Goal: Transaction & Acquisition: Purchase product/service

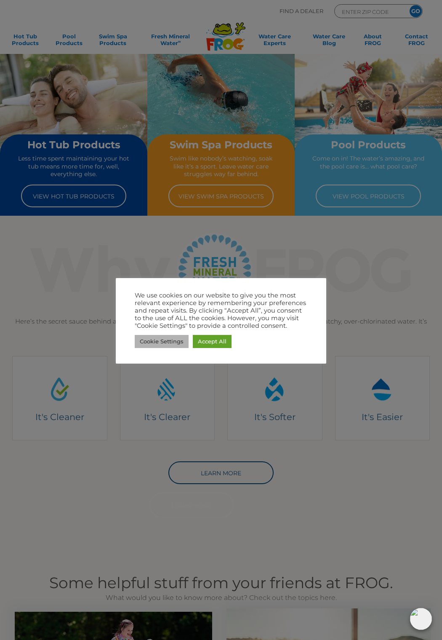
click at [155, 342] on link "Cookie Settings" at bounding box center [162, 341] width 54 height 13
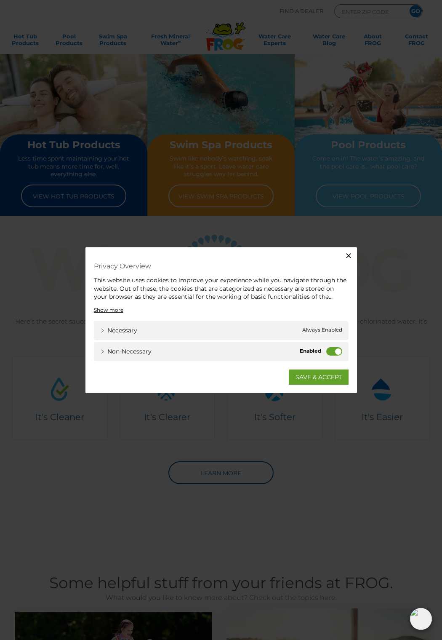
click at [324, 350] on div "Non-necessary Non-necessary" at bounding box center [221, 351] width 255 height 19
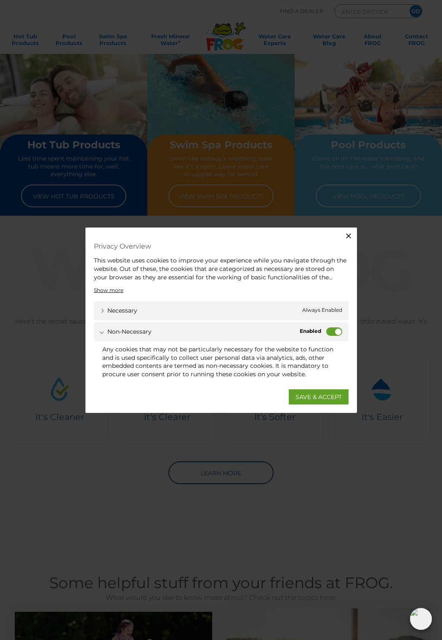
click at [332, 334] on label "Non-necessary" at bounding box center [334, 331] width 16 height 8
click at [0, 0] on input "Non-necessary" at bounding box center [0, 0] width 0 height 0
click at [314, 399] on link "SAVE & ACCEPT" at bounding box center [319, 396] width 60 height 15
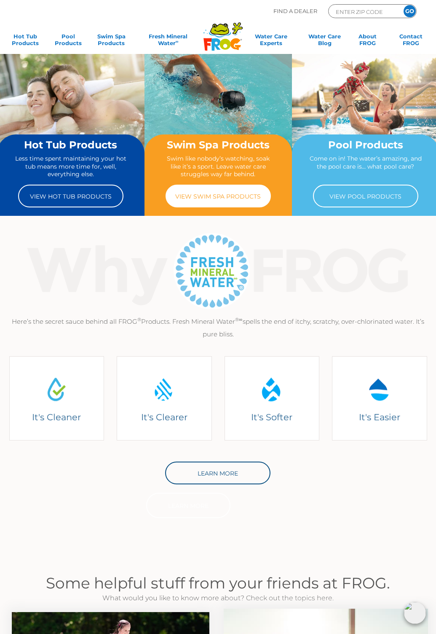
click at [216, 200] on link "View Swim Spa Products" at bounding box center [218, 196] width 105 height 23
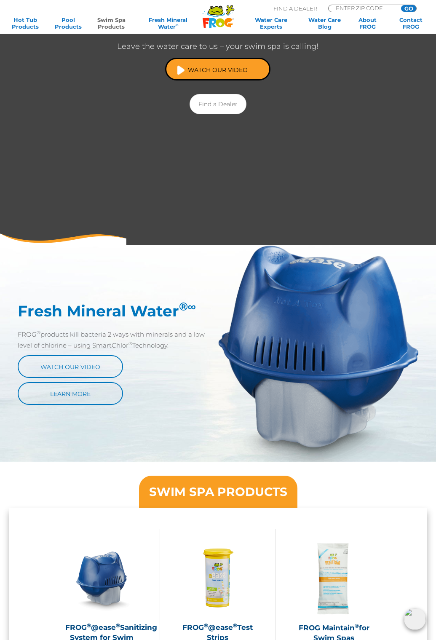
scroll to position [337, 0]
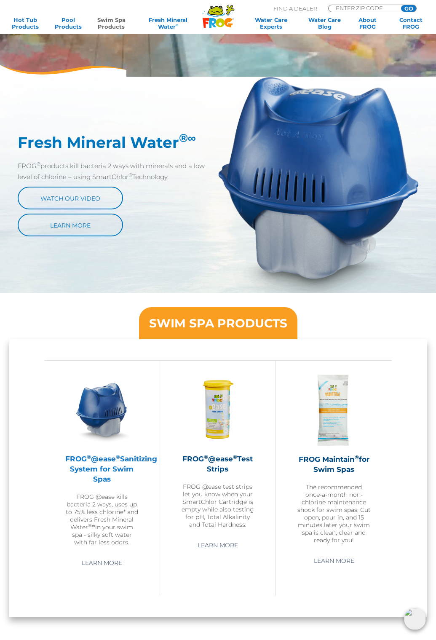
click at [111, 452] on div "FROG ® @ease ® Sanitizing System for Swim Spas FROG @ease kills bacteria 2 ways…" at bounding box center [101, 459] width 73 height 173
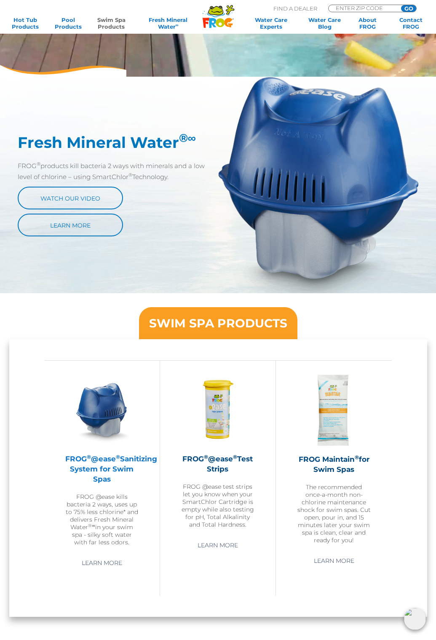
click at [107, 409] on img at bounding box center [101, 409] width 73 height 73
